Goal: Task Accomplishment & Management: Manage account settings

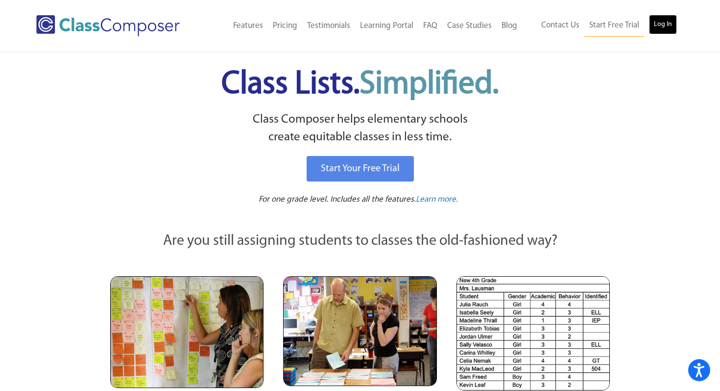
click at [659, 19] on link "Log In" at bounding box center [663, 25] width 28 height 20
click at [662, 19] on link "Log In" at bounding box center [663, 25] width 28 height 20
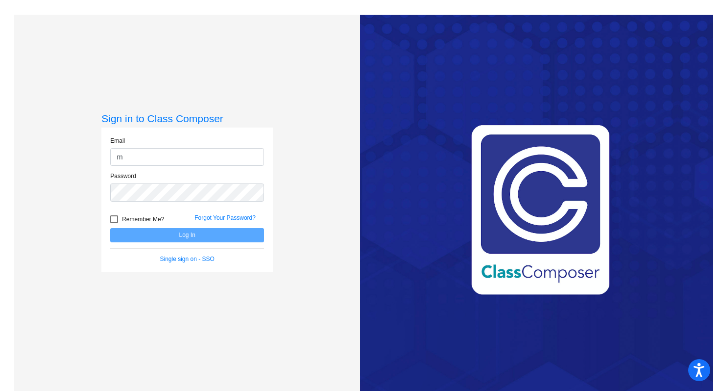
type input "modlink@platteco.k12.mo.us"
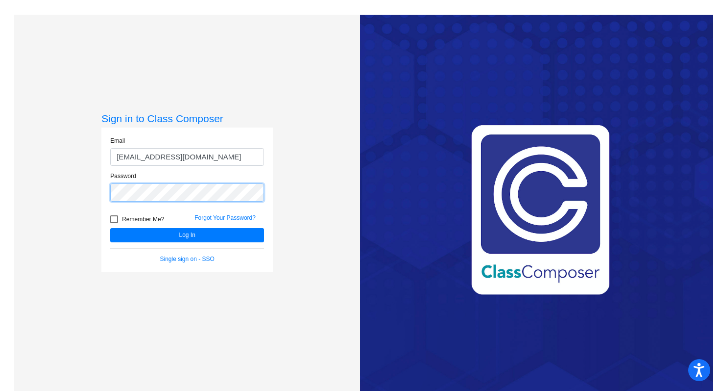
click at [110, 228] on button "Log In" at bounding box center [187, 235] width 154 height 14
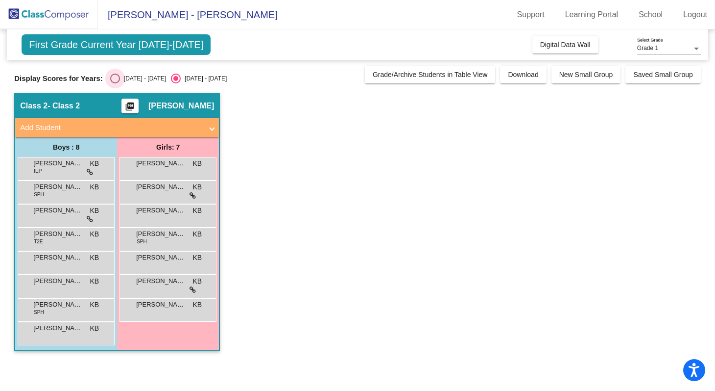
click at [120, 80] on div "2024 - 2025" at bounding box center [143, 78] width 46 height 9
click at [115, 83] on input "2024 - 2025" at bounding box center [115, 83] width 0 height 0
radio input "true"
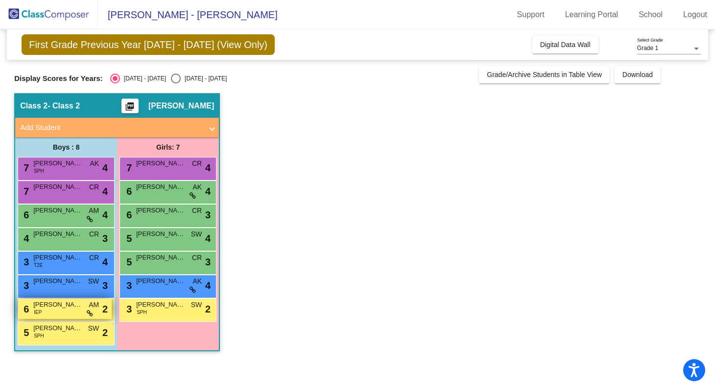
click at [64, 308] on span "Brantley Hastings" at bounding box center [57, 304] width 49 height 10
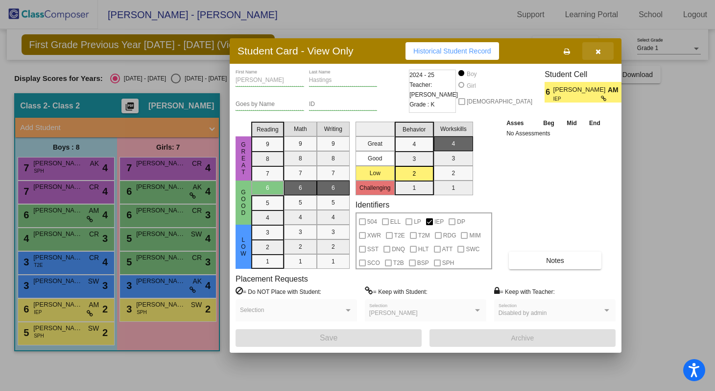
click at [597, 49] on icon "button" at bounding box center [598, 51] width 5 height 7
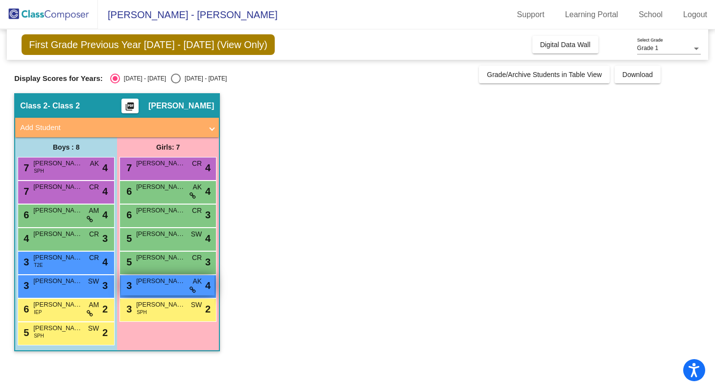
click at [199, 284] on span "AK" at bounding box center [197, 281] width 9 height 10
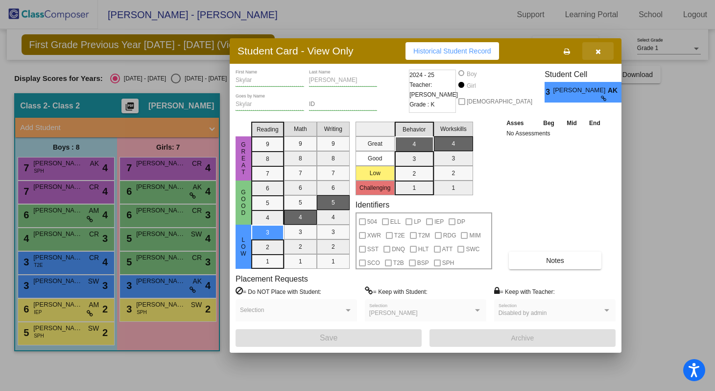
click at [595, 49] on button "button" at bounding box center [598, 51] width 31 height 18
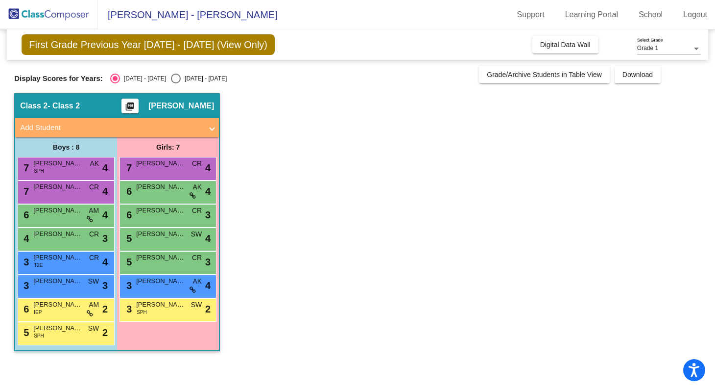
click at [188, 81] on div "2025 - 2026" at bounding box center [204, 78] width 46 height 9
click at [176, 83] on input "2025 - 2026" at bounding box center [175, 83] width 0 height 0
radio input "true"
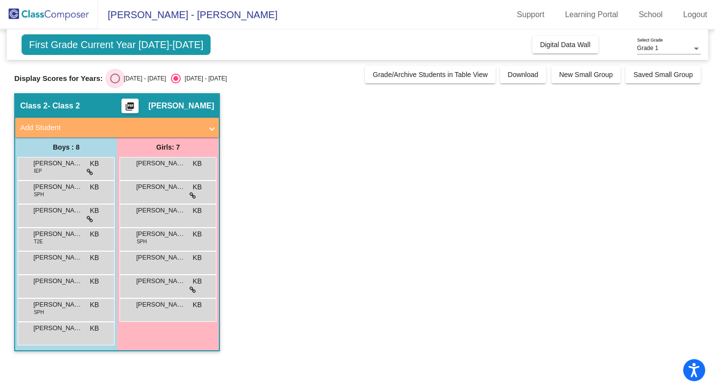
click at [147, 79] on div "2024 - 2025" at bounding box center [143, 78] width 46 height 9
click at [115, 83] on input "2024 - 2025" at bounding box center [115, 83] width 0 height 0
radio input "true"
